Goal: Task Accomplishment & Management: Manage account settings

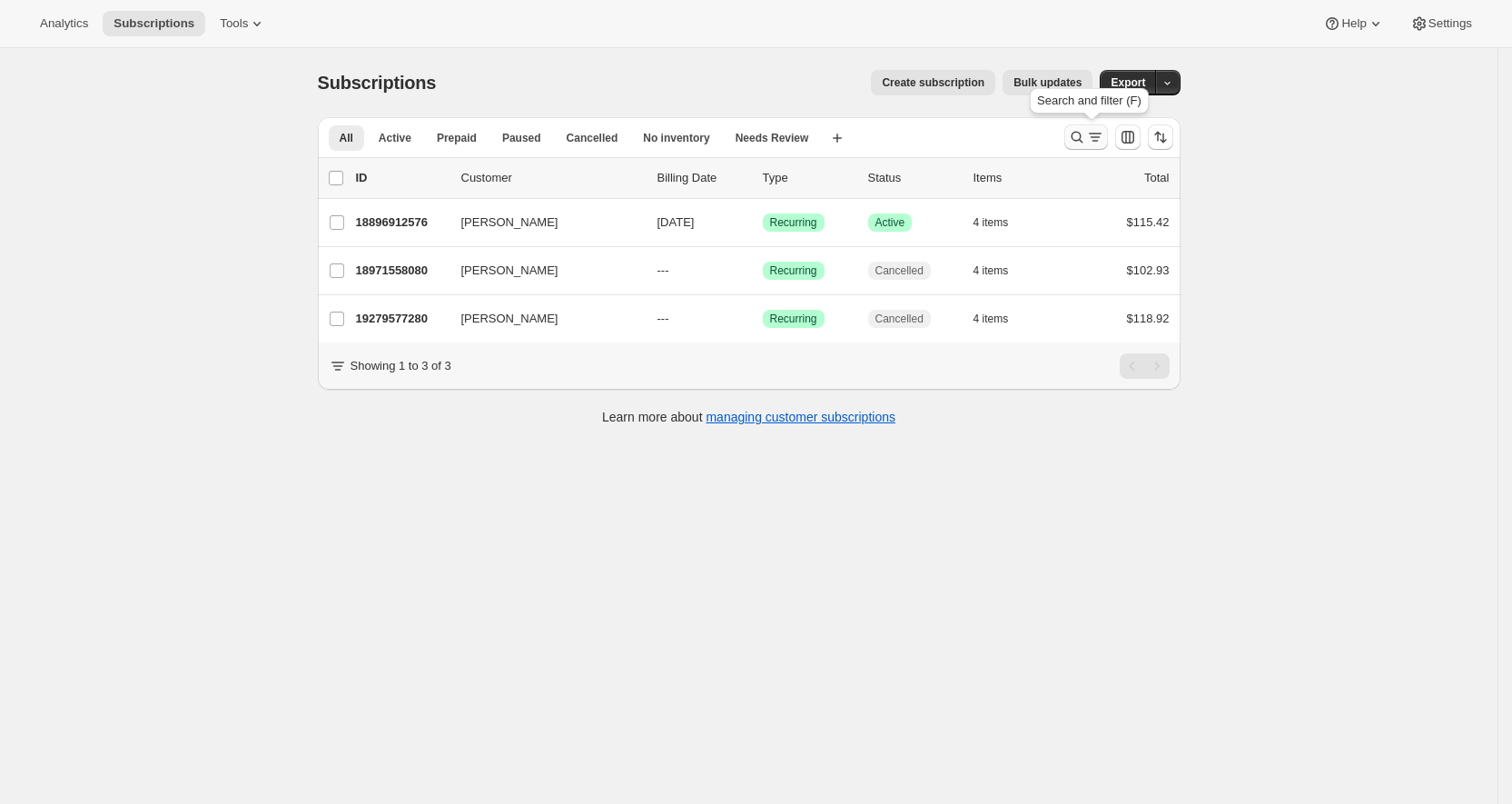
click at [1086, 135] on icon "Search and filter results" at bounding box center [1076, 137] width 18 height 18
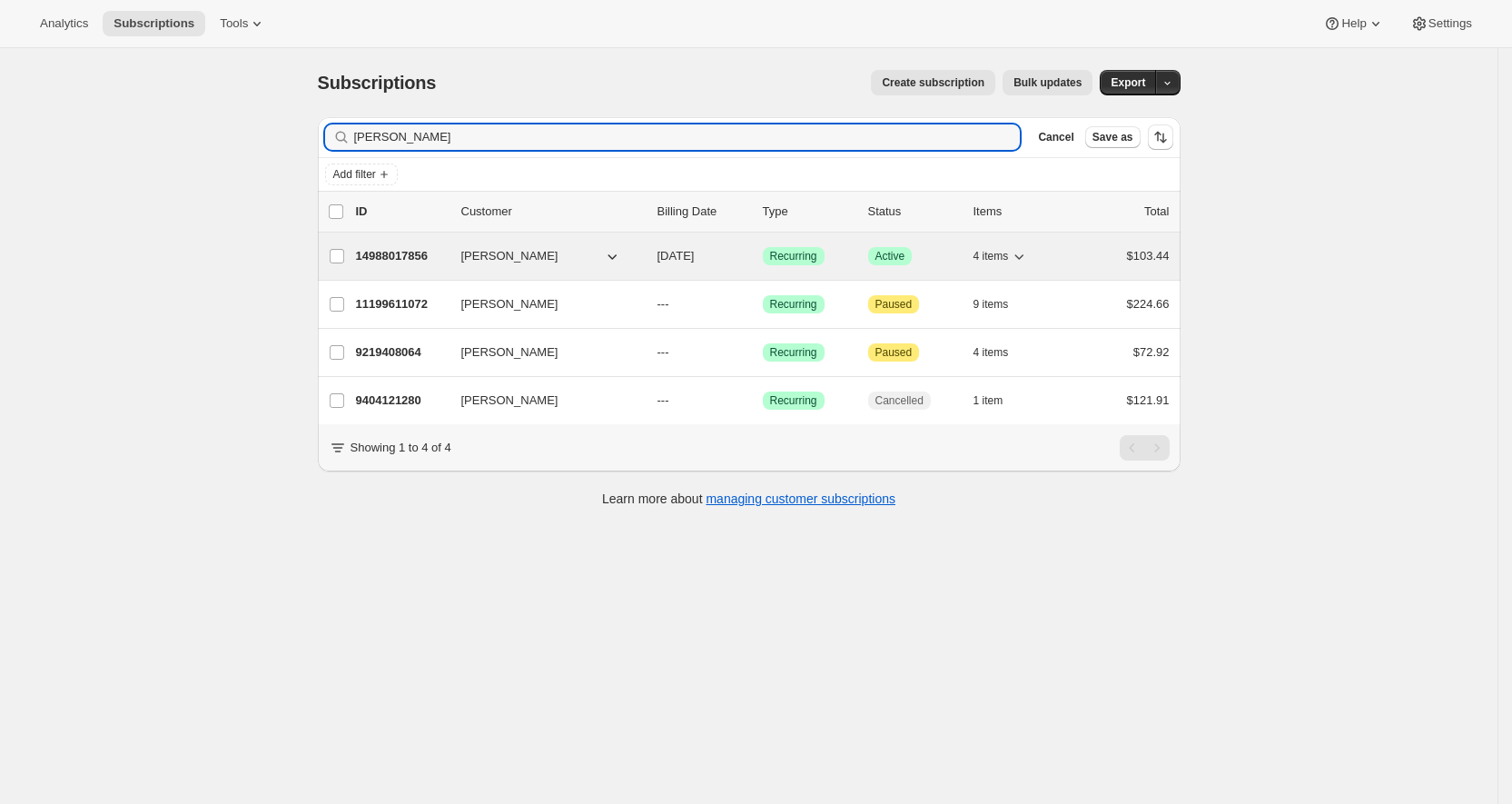
type input "[PERSON_NAME]"
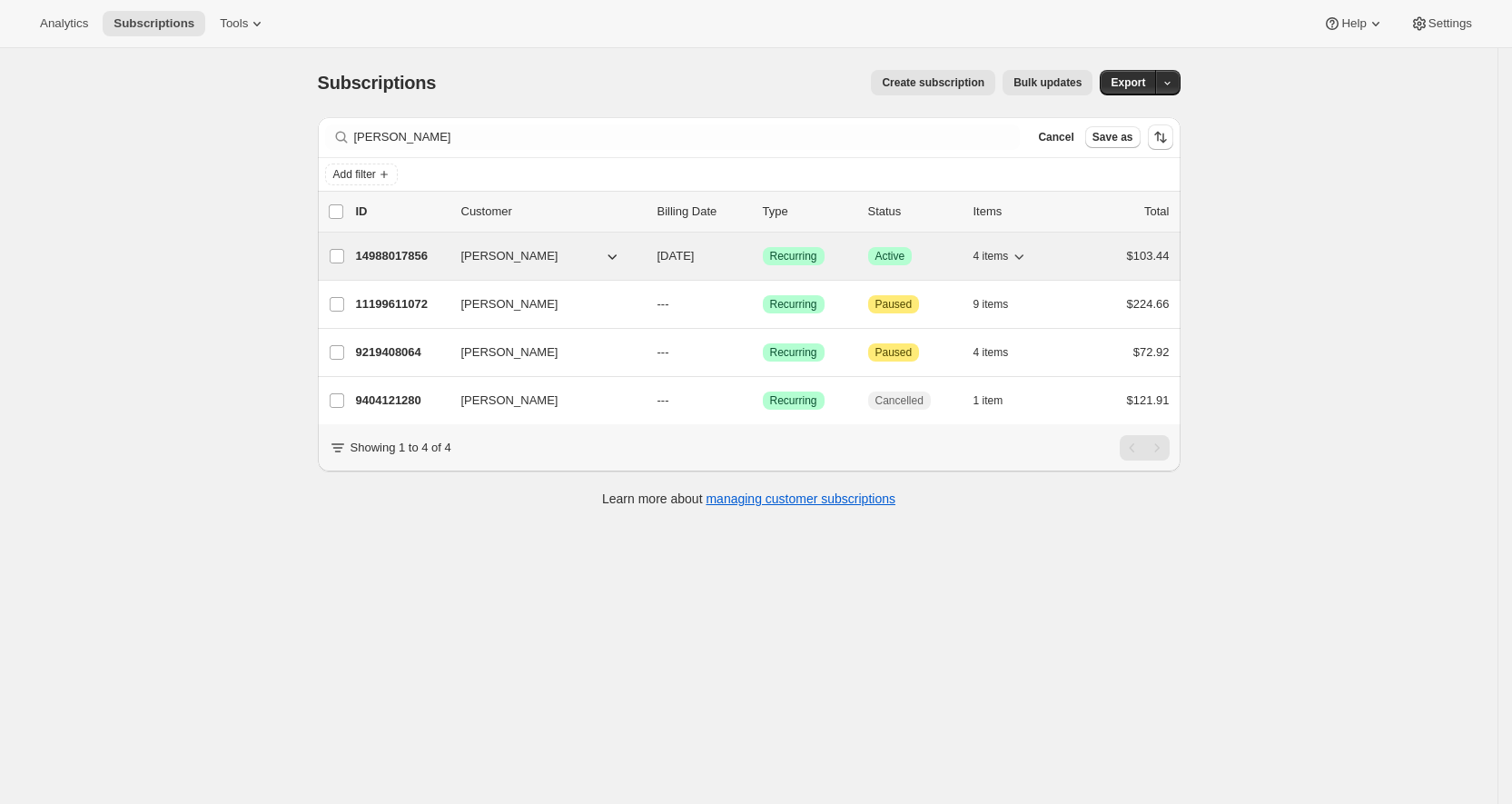
click at [417, 244] on div "14988017856 Marcia Madsen 10/26/2025 Success Recurring Success Active 4 items $…" at bounding box center [762, 256] width 814 height 25
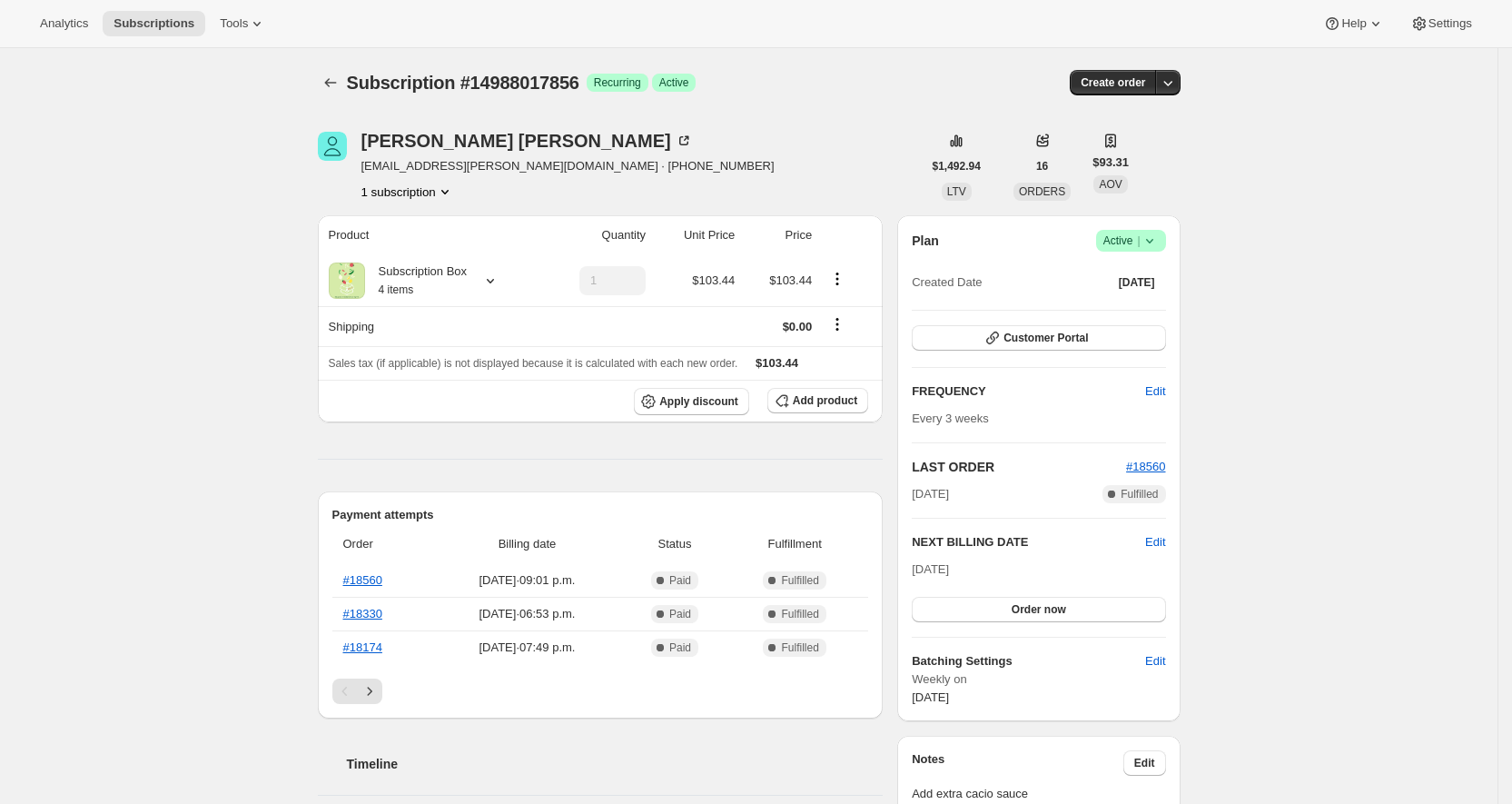
click at [1154, 233] on icon at bounding box center [1149, 240] width 18 height 18
click at [1134, 306] on span "Cancel subscription" at bounding box center [1132, 306] width 103 height 13
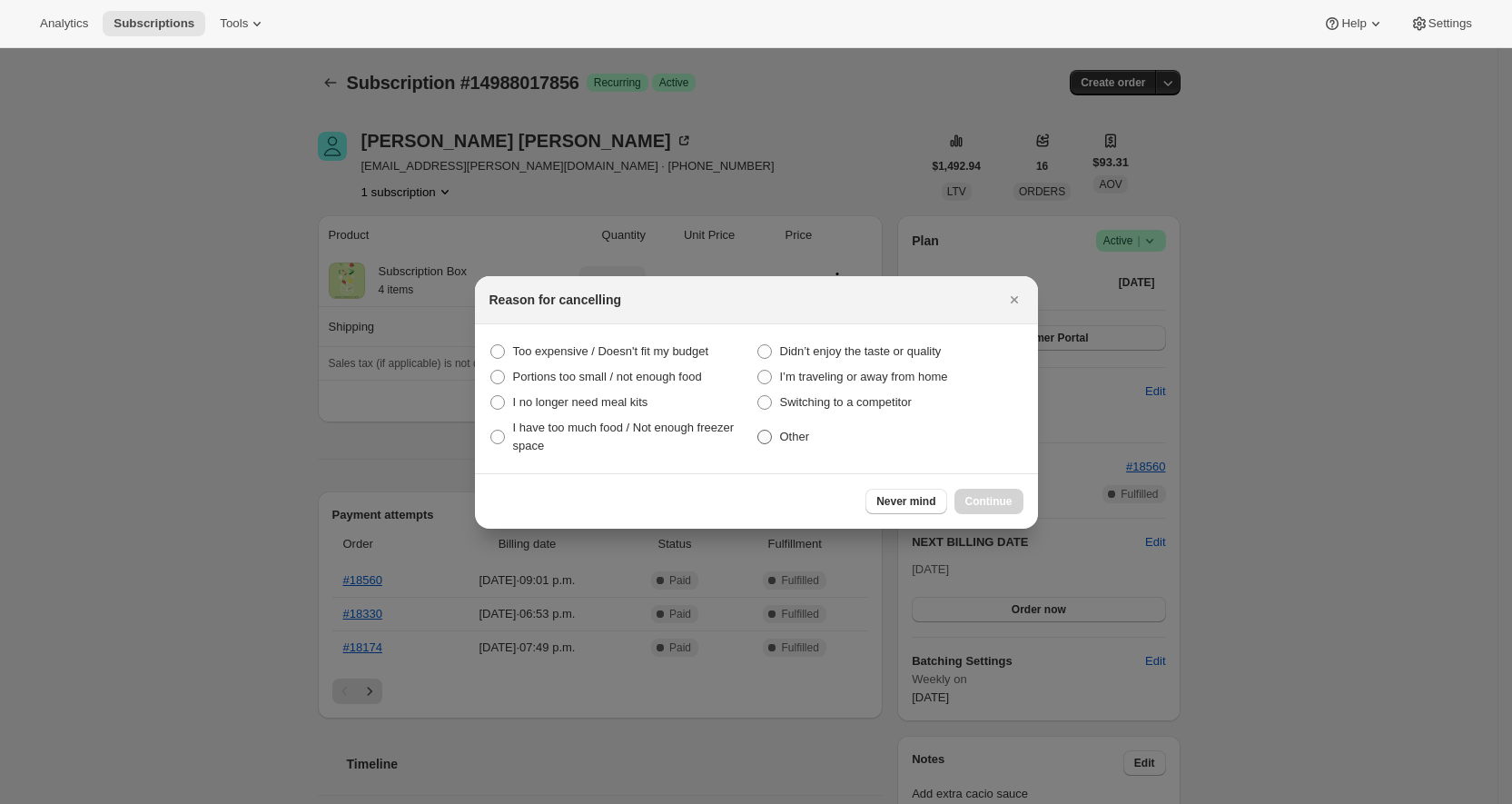
click at [784, 432] on span "Other" at bounding box center [795, 437] width 30 height 13
click at [758, 430] on input "Other" at bounding box center [757, 430] width 1 height 1
radio input "true"
click at [983, 508] on button "Continue" at bounding box center [988, 501] width 69 height 25
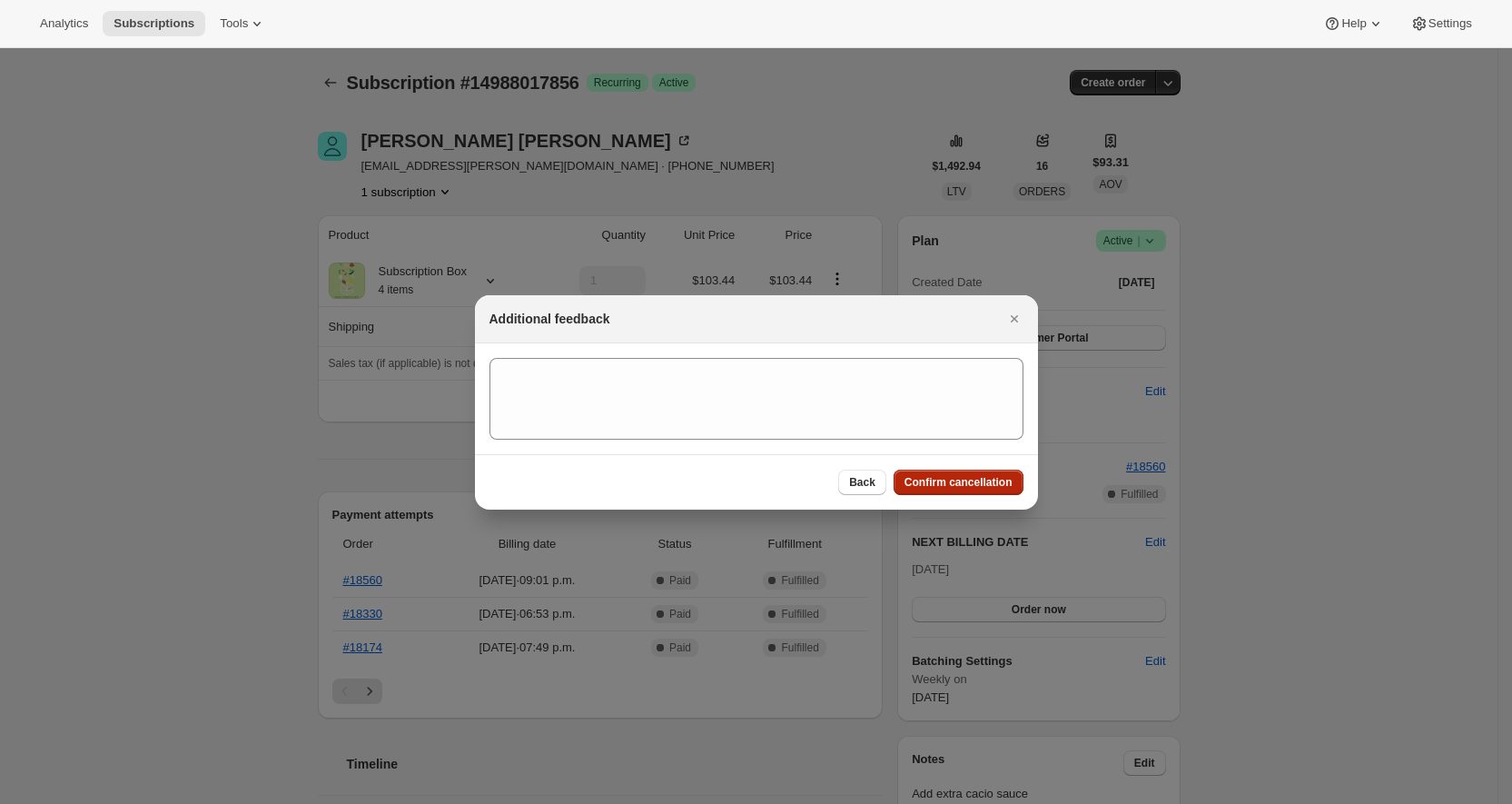
click at [973, 481] on span "Confirm cancellation" at bounding box center [958, 482] width 108 height 14
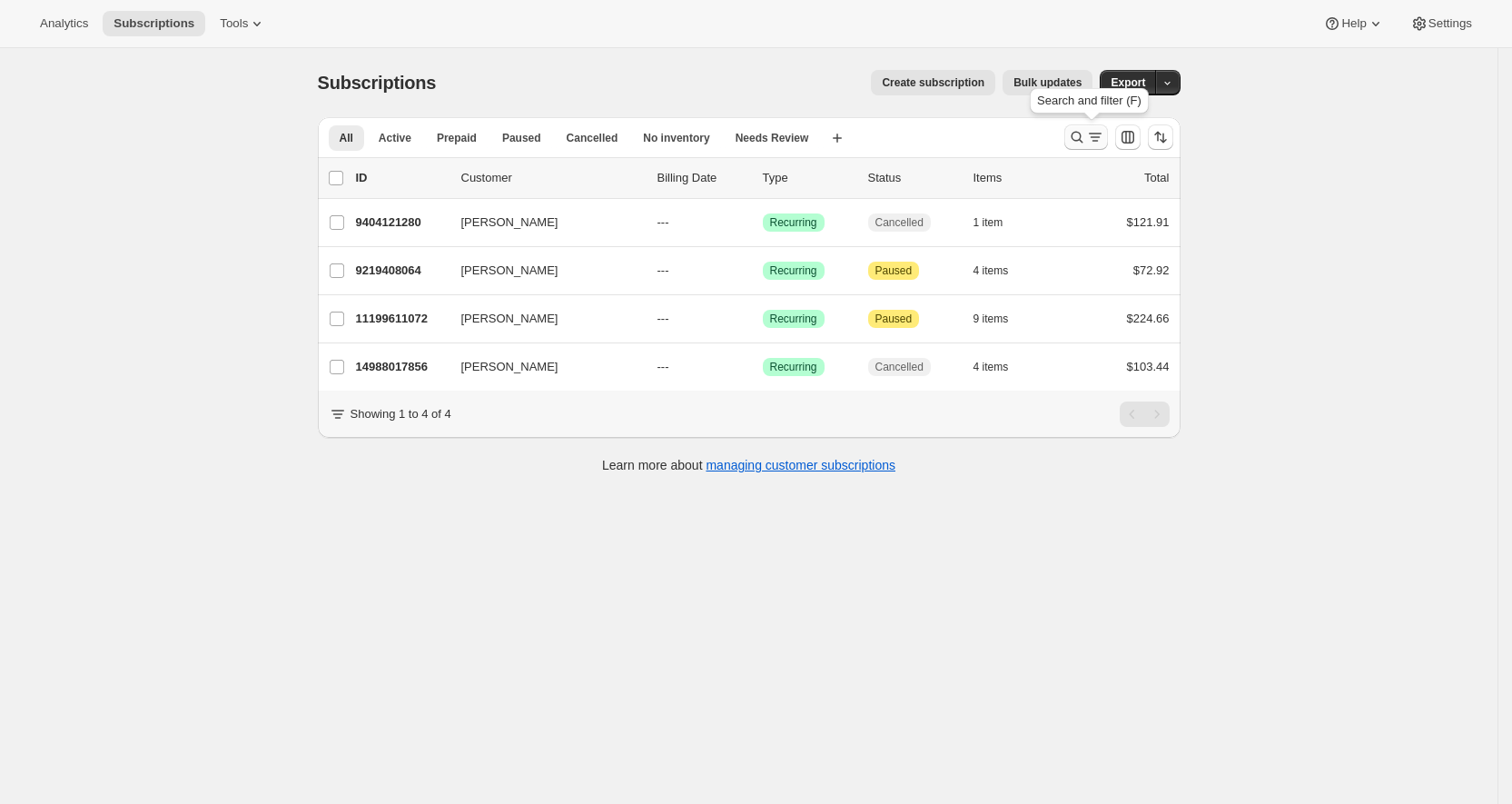
click at [1076, 131] on icon "Search and filter results" at bounding box center [1076, 137] width 18 height 18
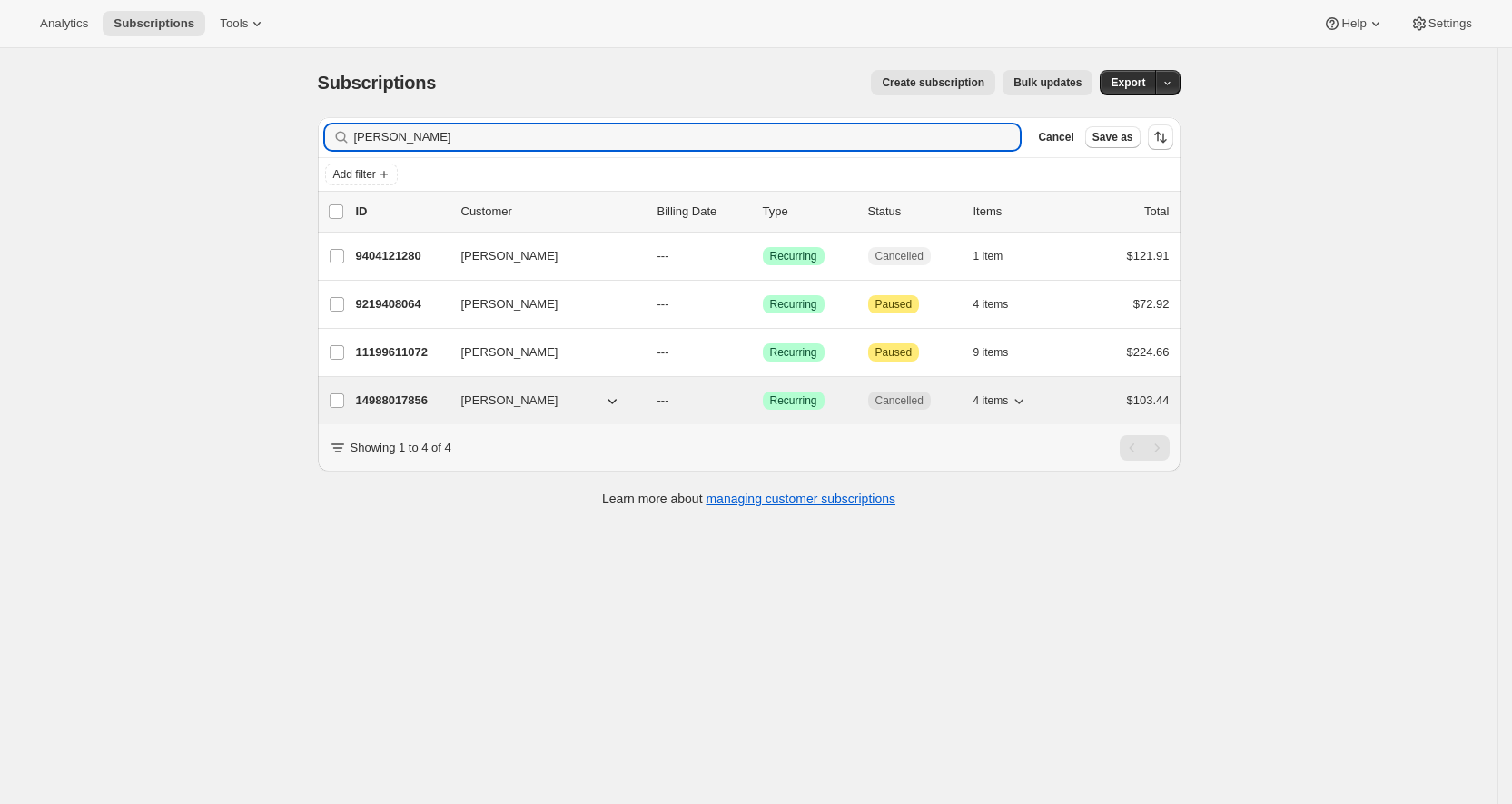
click at [411, 388] on div "14988017856 [PERSON_NAME] --- Success Recurring Cancelled 4 items $103.44" at bounding box center [762, 400] width 814 height 25
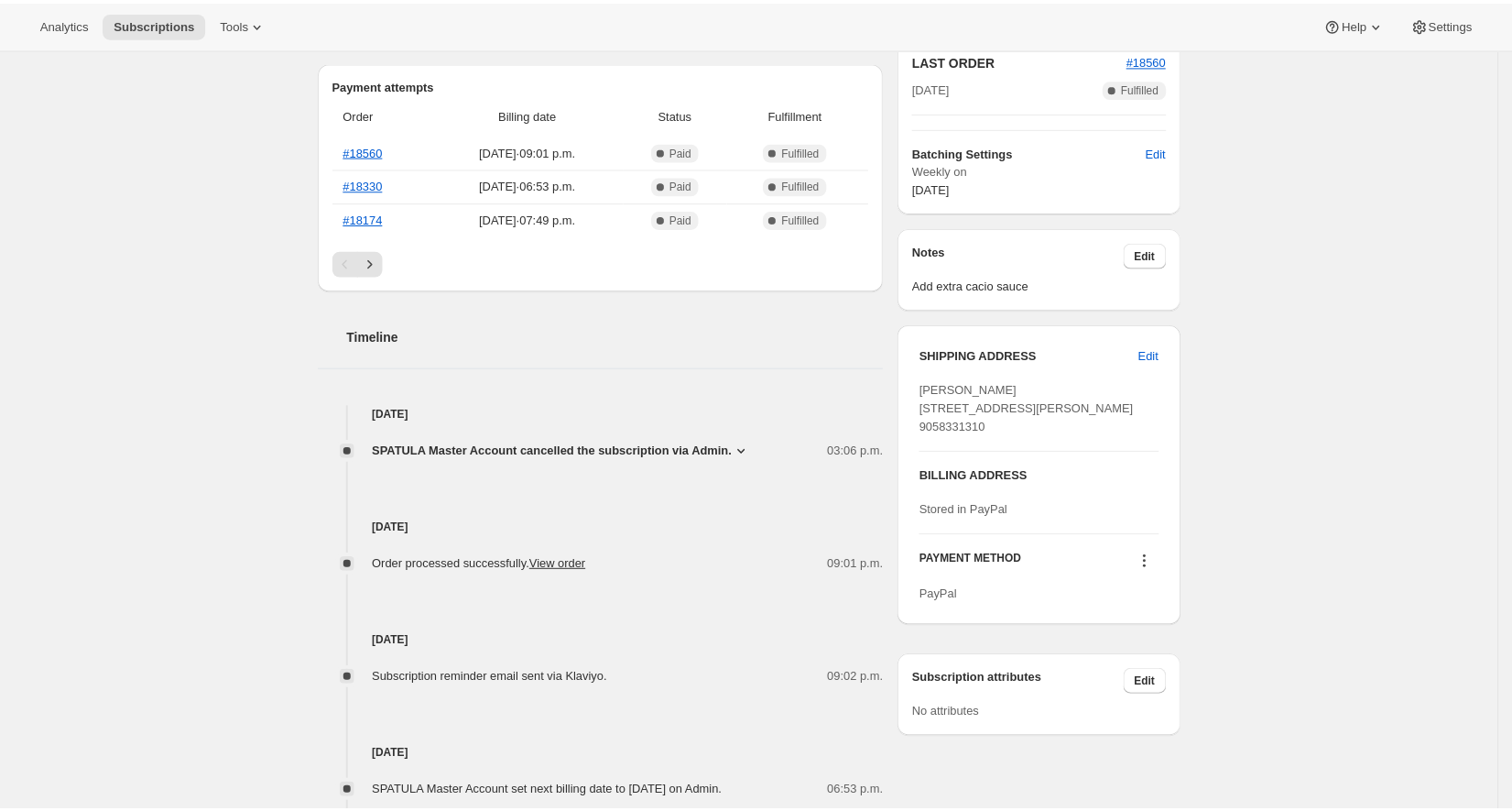
scroll to position [511, 0]
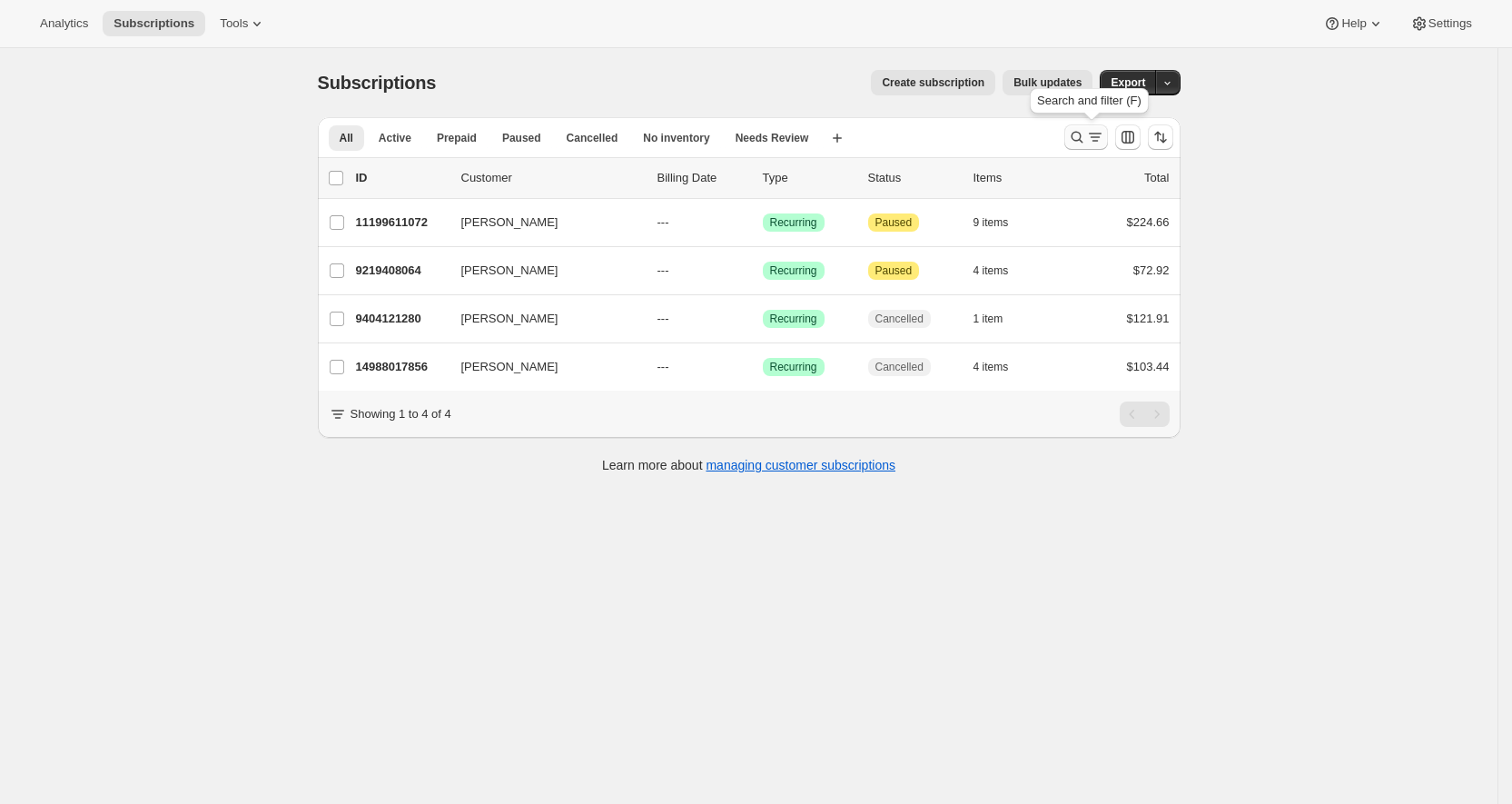
click at [1081, 136] on icon "Search and filter results" at bounding box center [1076, 137] width 18 height 18
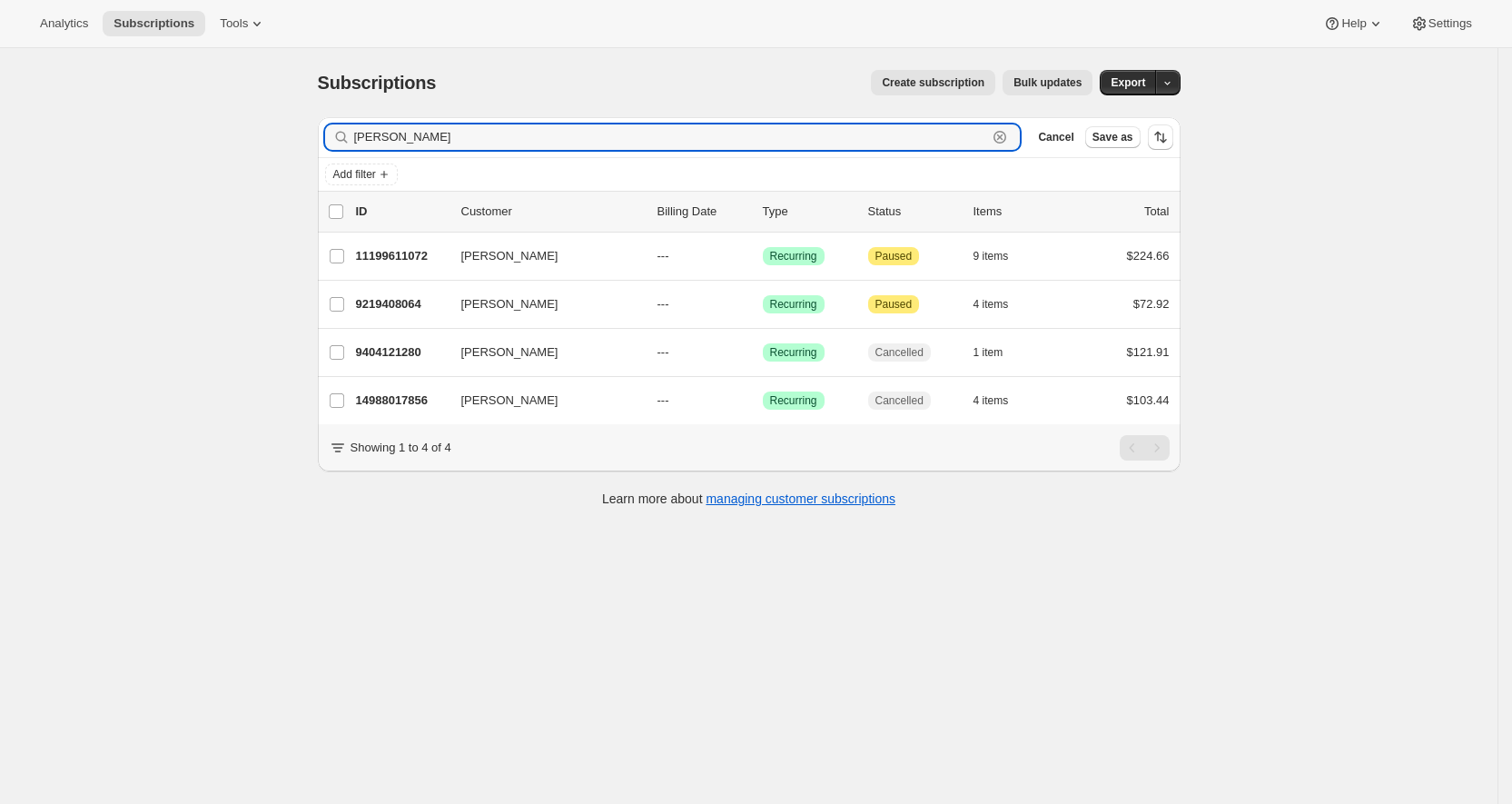
click at [1003, 138] on icon "button" at bounding box center [1000, 137] width 7 height 7
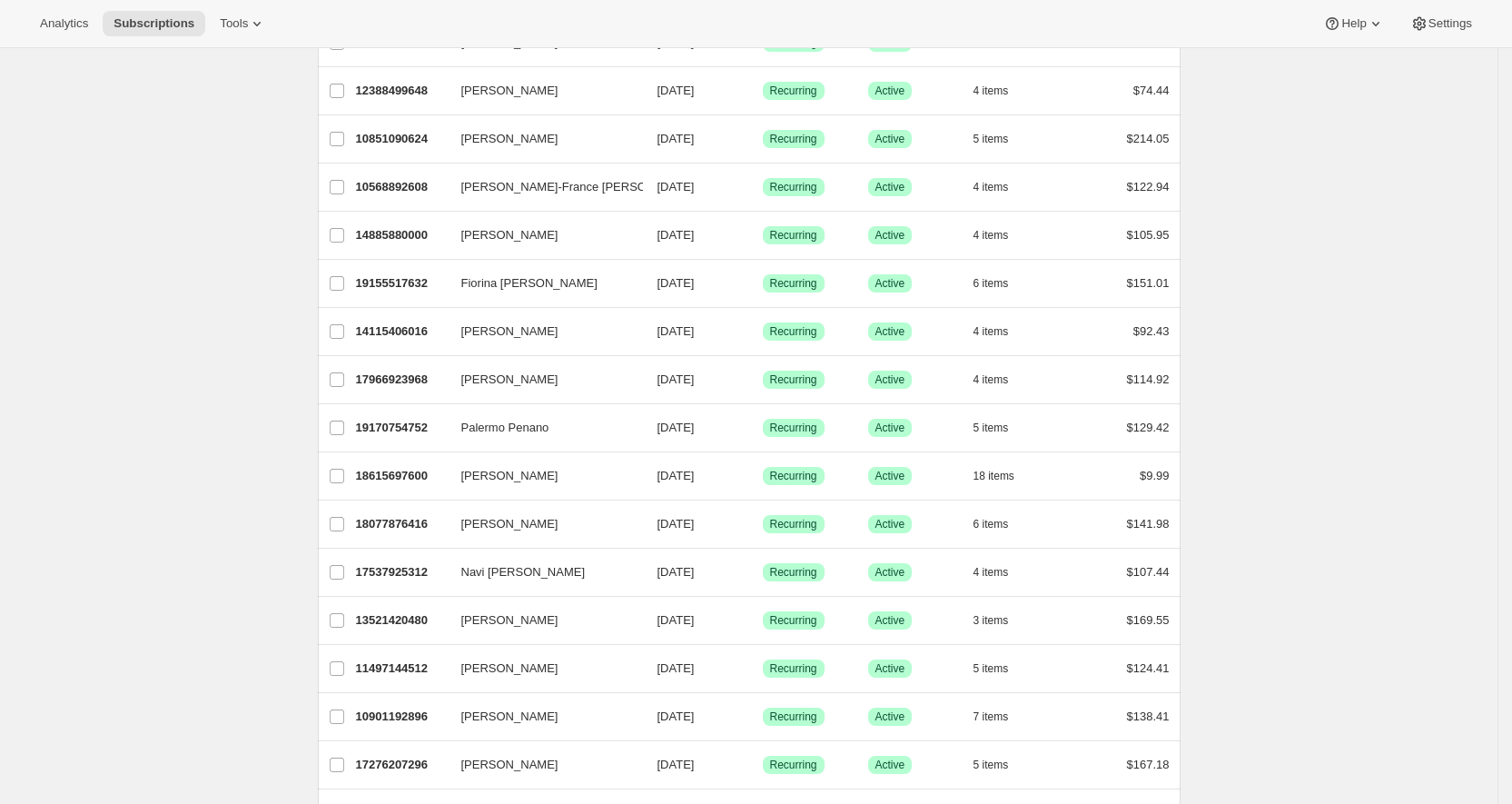
scroll to position [1939, 0]
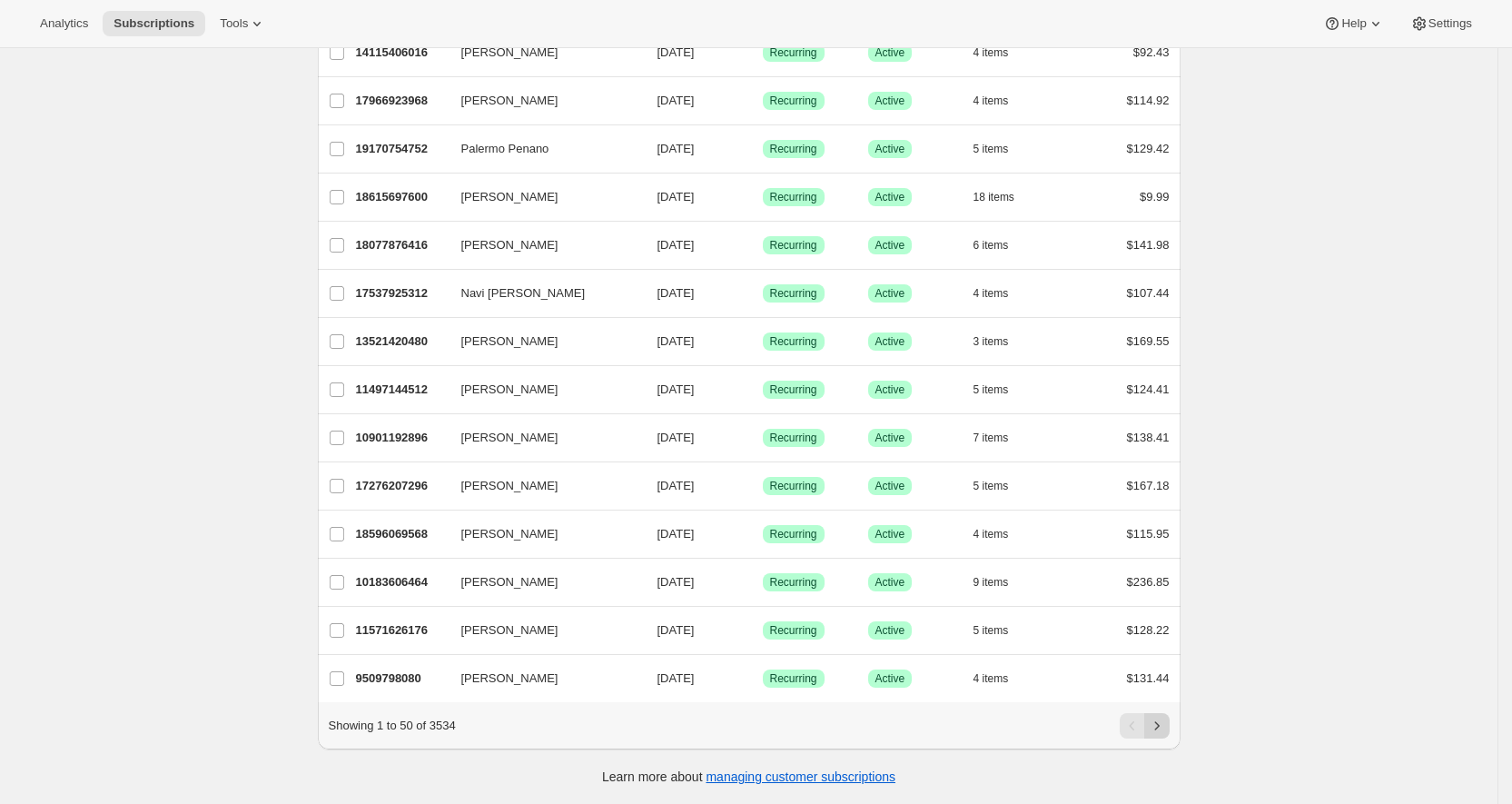
click at [1166, 718] on icon "Next" at bounding box center [1156, 725] width 18 height 18
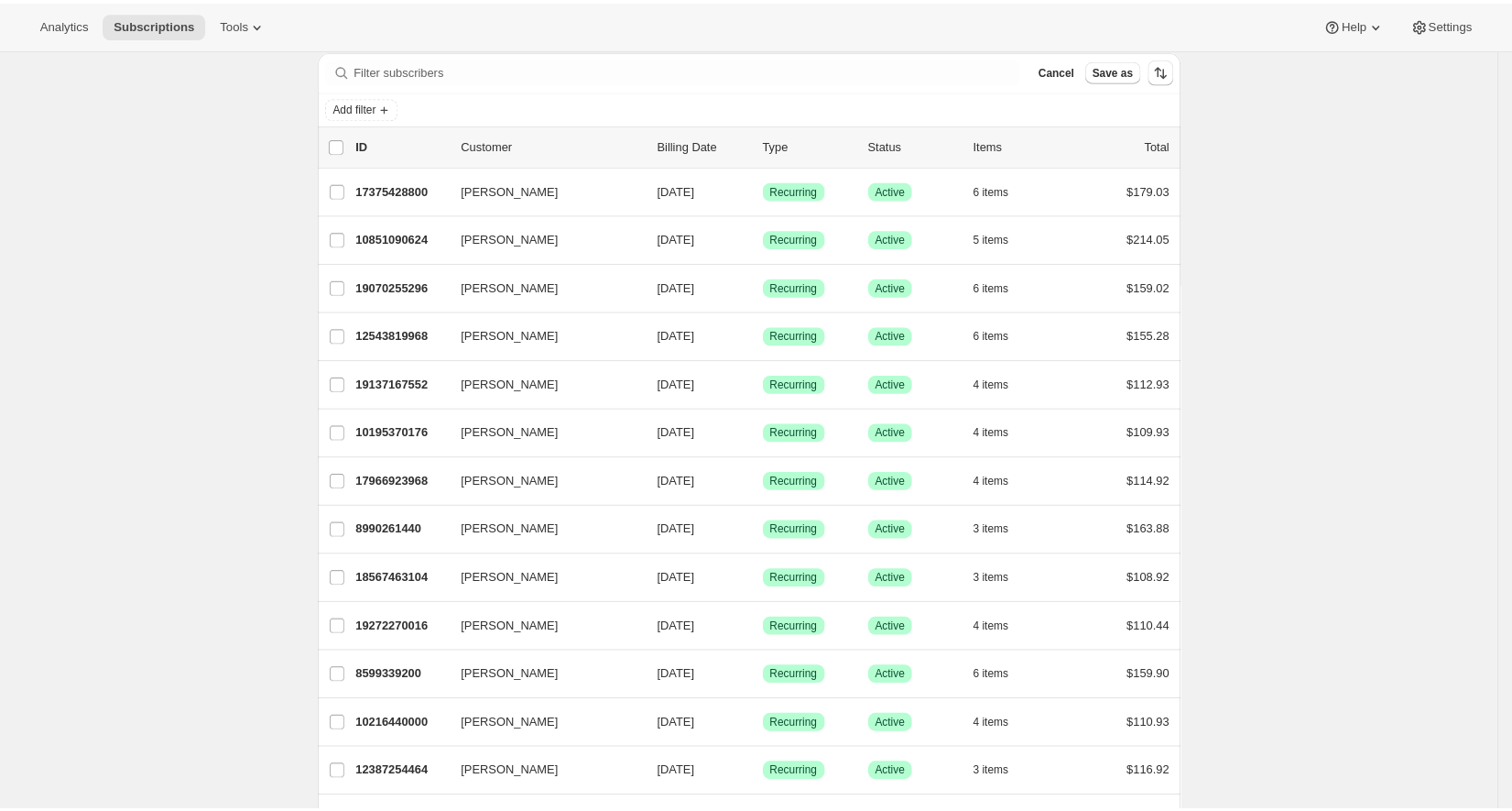
scroll to position [0, 0]
